Goal: Task Accomplishment & Management: Manage account settings

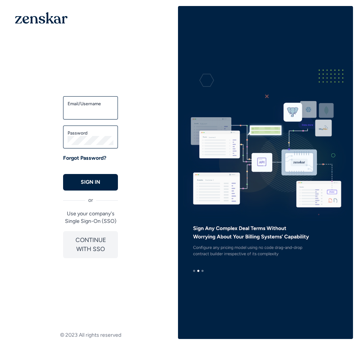
type input "**********"
click at [100, 178] on button "SIGN IN" at bounding box center [90, 182] width 55 height 17
type input "**********"
click at [89, 179] on p "SIGN IN" at bounding box center [91, 183] width 20 height 8
